Goal: Check status: Check status

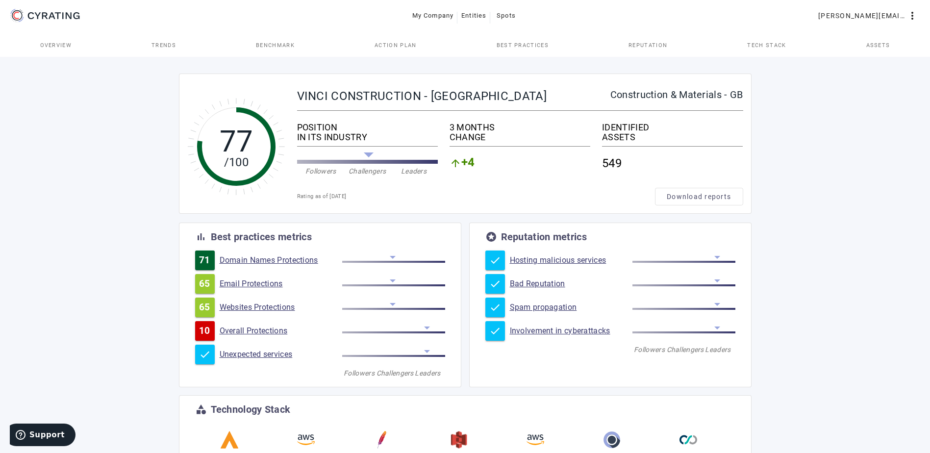
click at [250, 281] on link "Email Protections" at bounding box center [281, 284] width 123 height 10
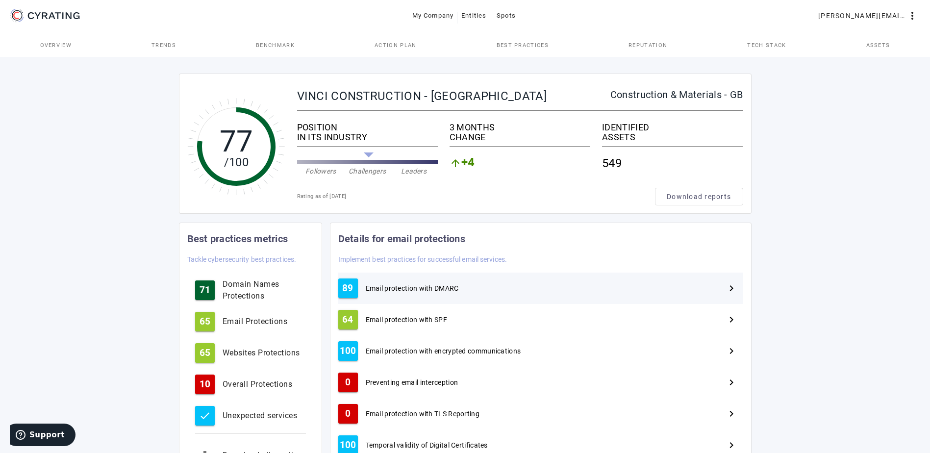
click at [417, 284] on span "Email protection with DMARC" at bounding box center [412, 288] width 93 height 10
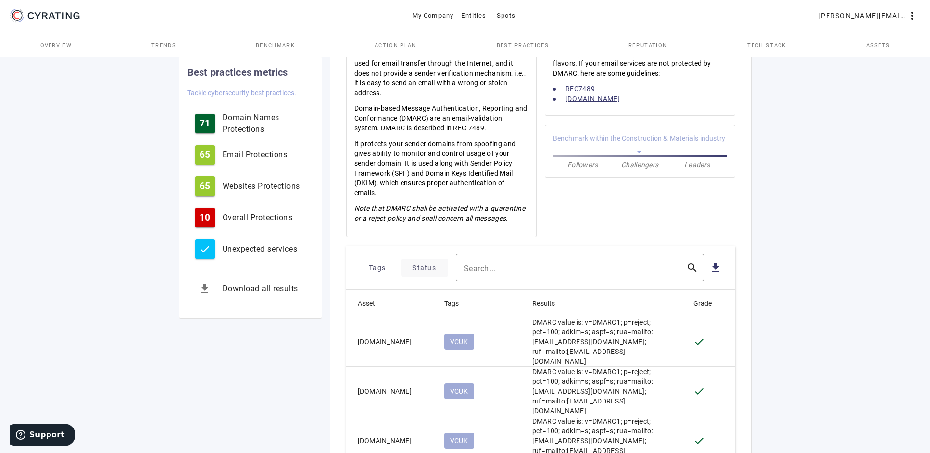
scroll to position [245, 0]
click at [422, 267] on span "Status" at bounding box center [424, 267] width 24 height 16
click at [415, 313] on mat-icon "check_box_outline_blank" at bounding box center [415, 315] width 12 height 12
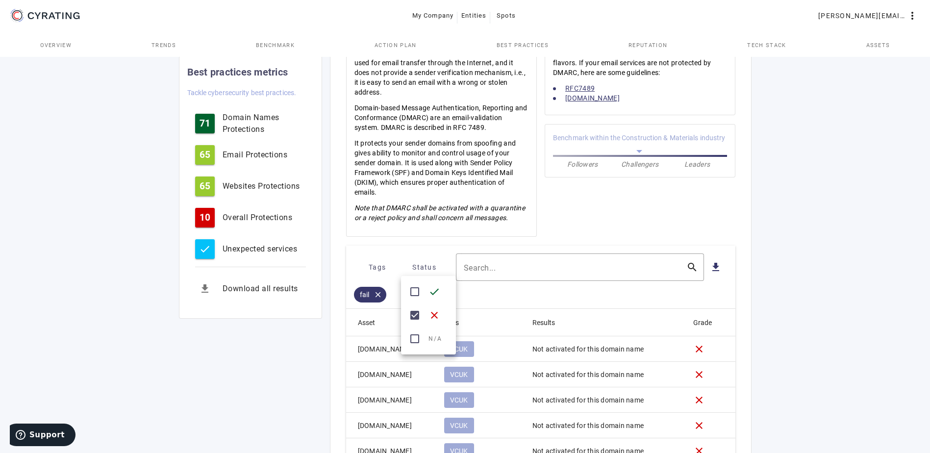
click at [784, 270] on div at bounding box center [465, 226] width 930 height 453
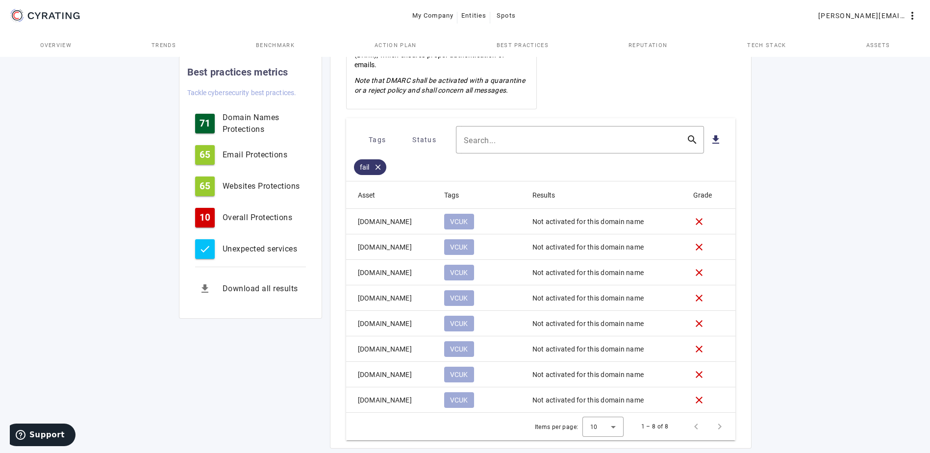
scroll to position [394, 0]
